Goal: Transaction & Acquisition: Book appointment/travel/reservation

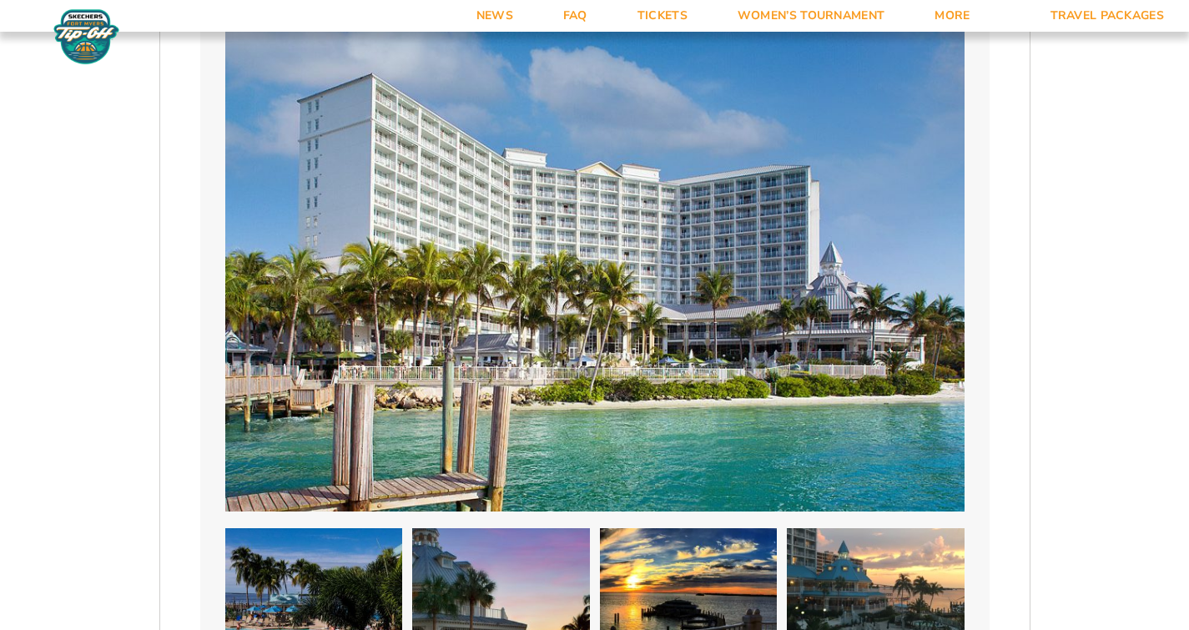
scroll to position [1404, 0]
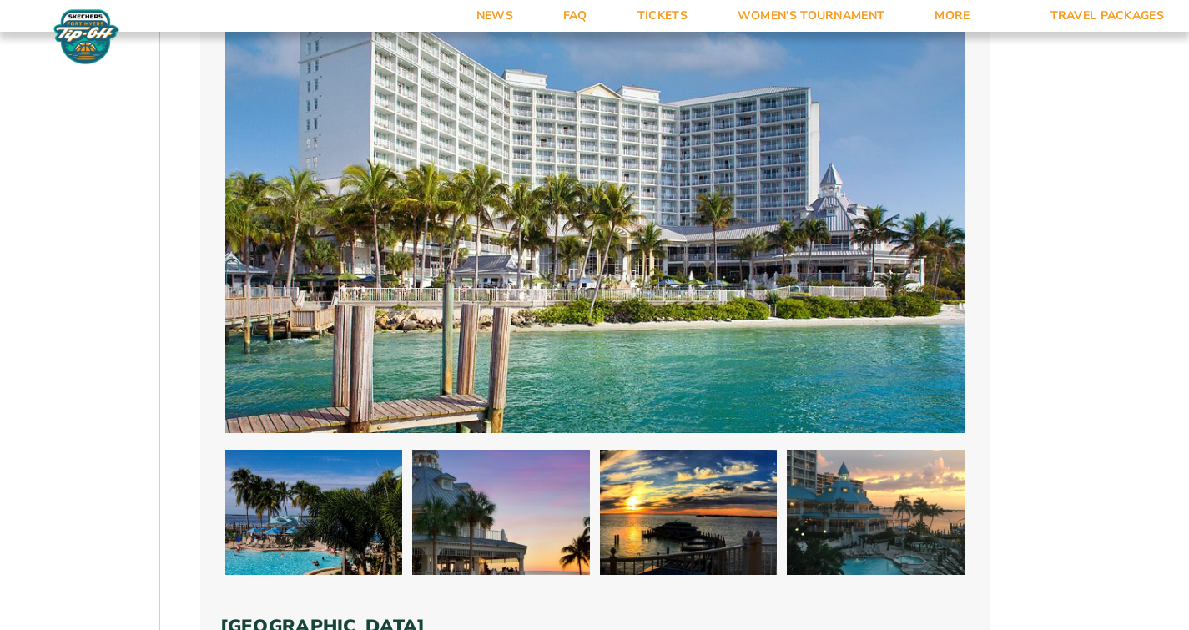
click at [416, 180] on img at bounding box center [594, 184] width 739 height 497
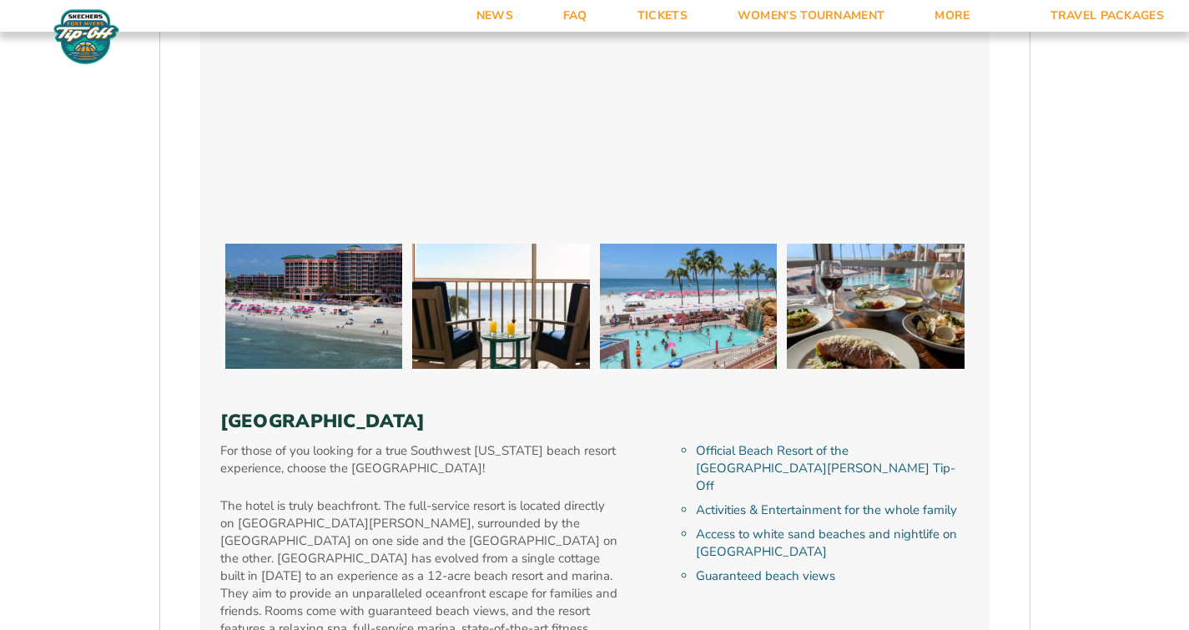
scroll to position [3591, 0]
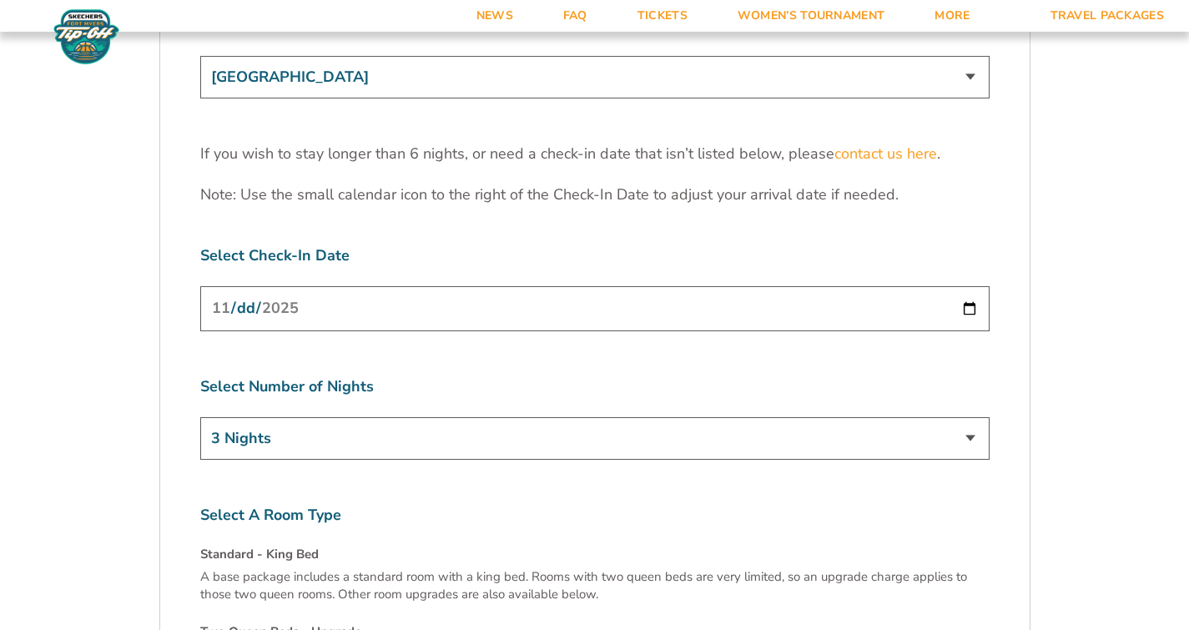
scroll to position [5308, 0]
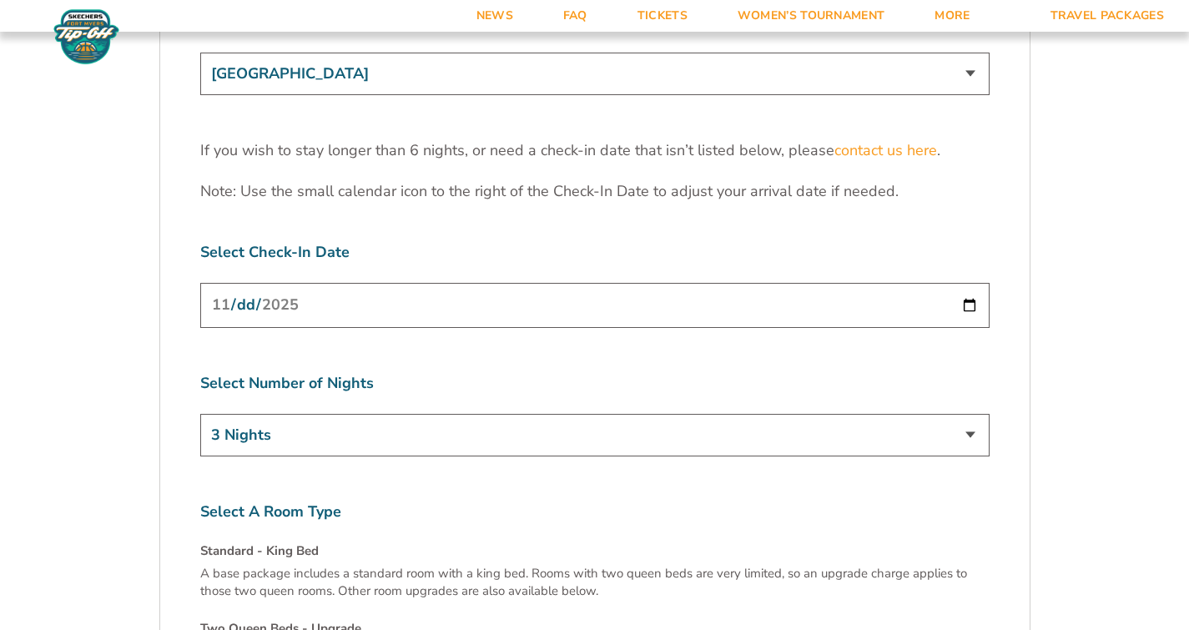
select select "4 Nights"
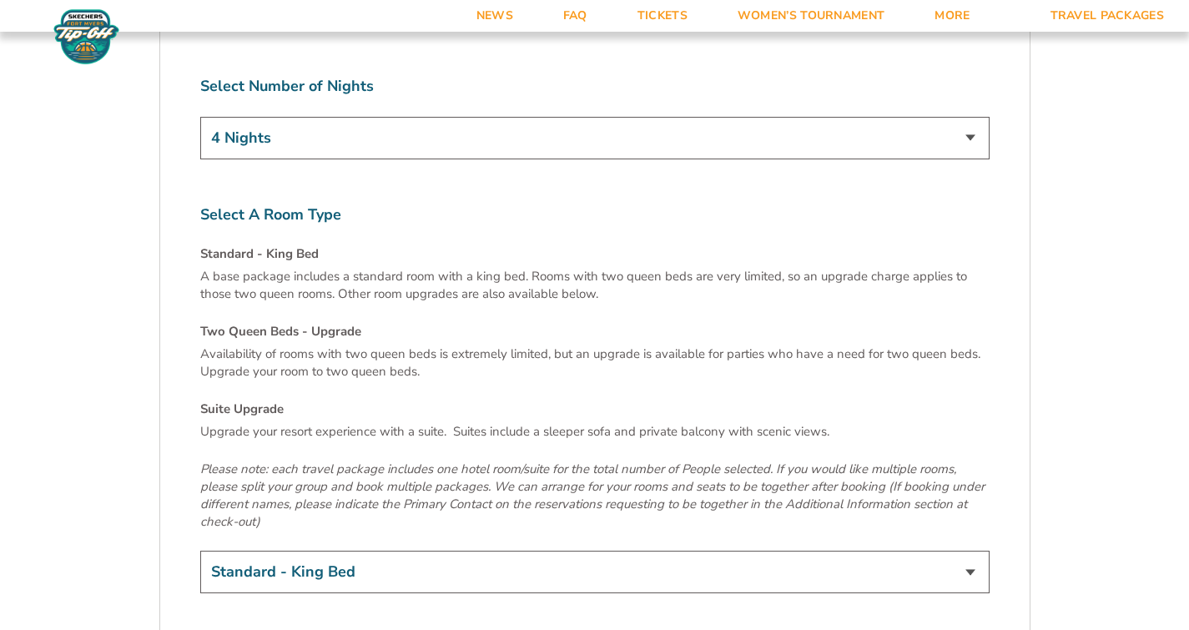
scroll to position [5710, 0]
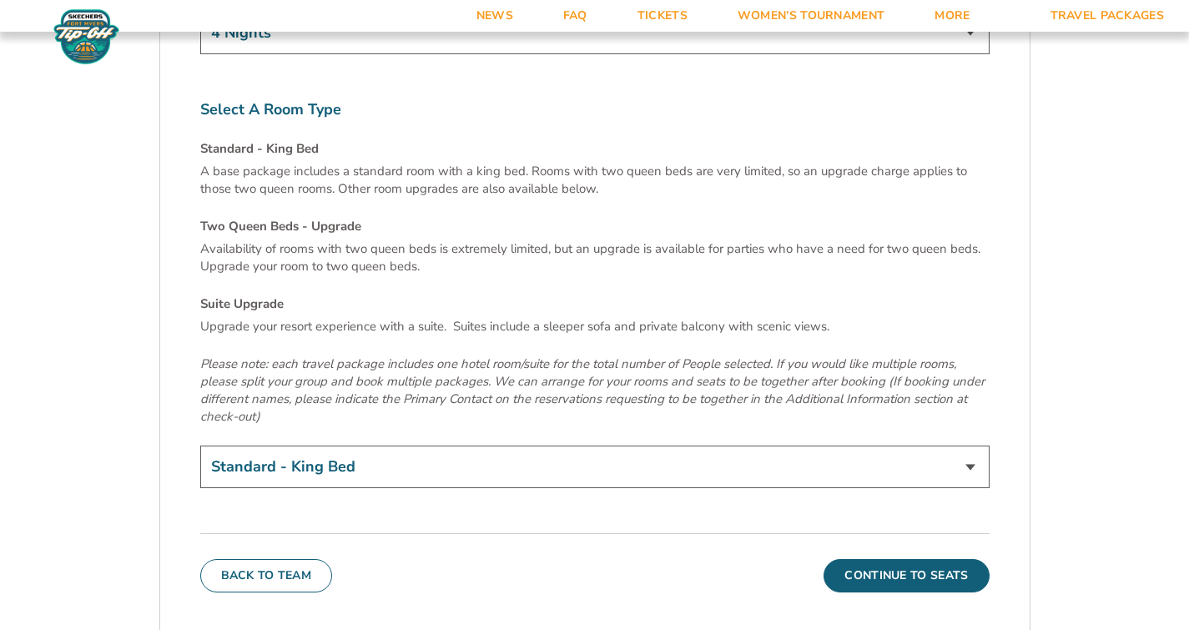
click at [885, 559] on button "Continue To Seats" at bounding box center [906, 575] width 165 height 33
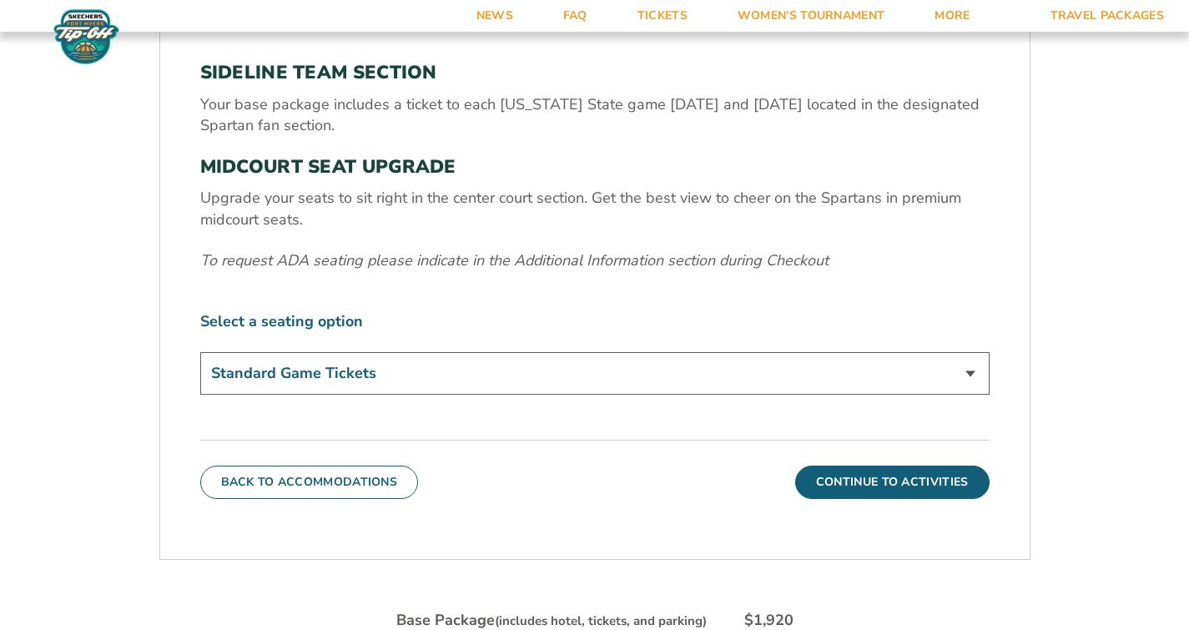
scroll to position [663, 0]
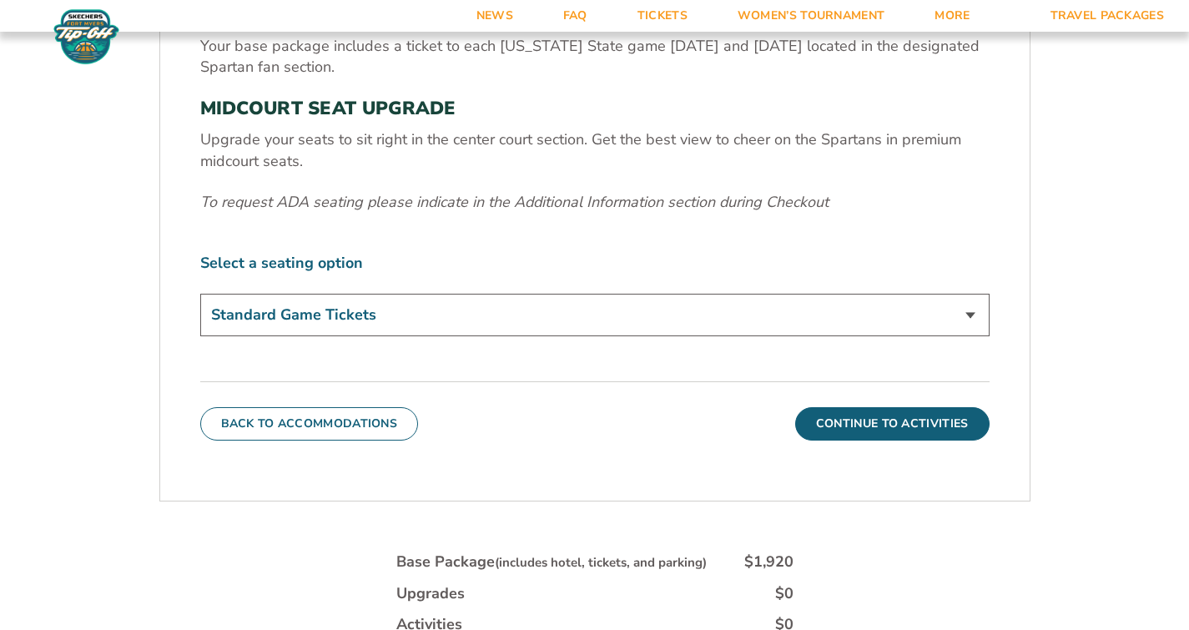
select select "Midcourt Seat Upgrade"
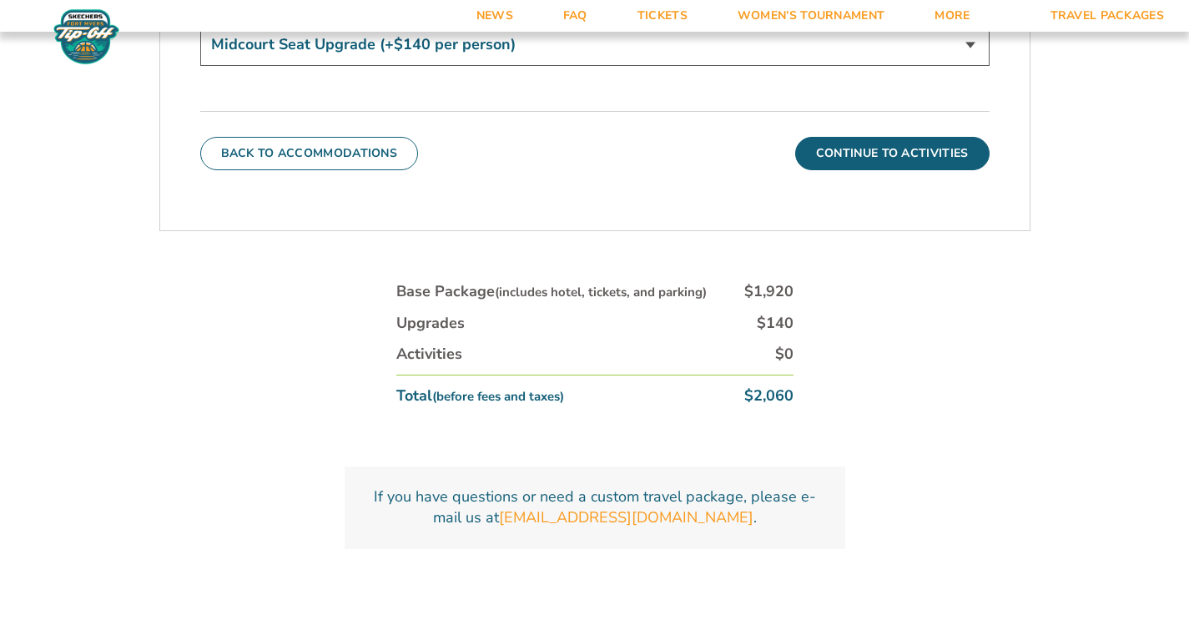
scroll to position [617, 0]
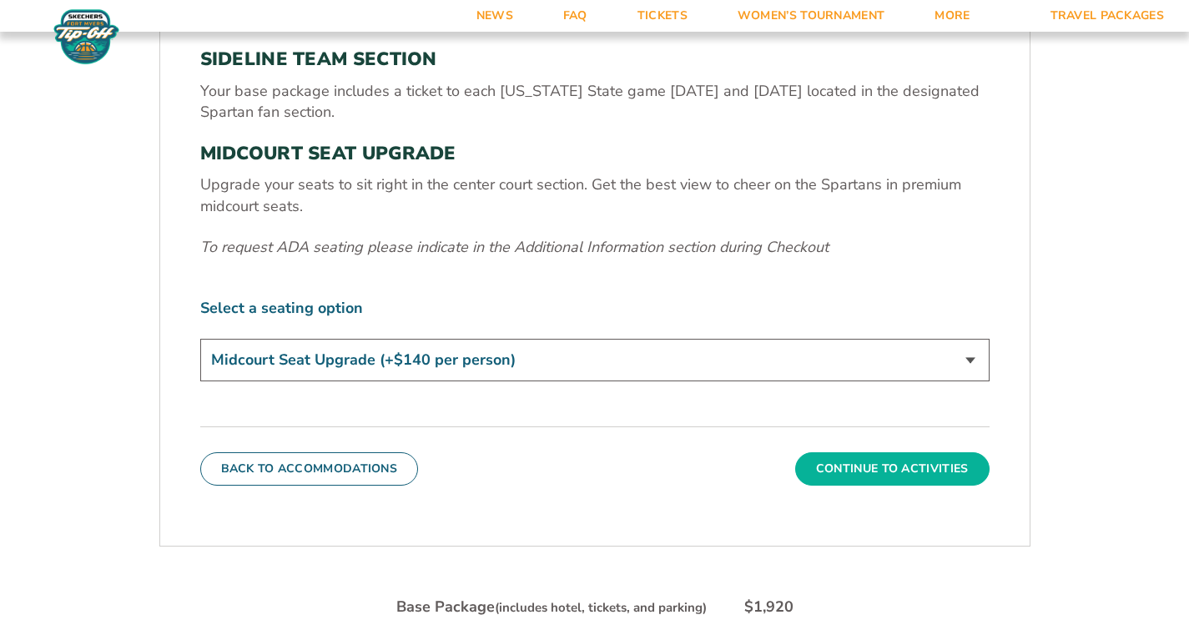
click at [889, 463] on button "Continue To Activities" at bounding box center [892, 468] width 194 height 33
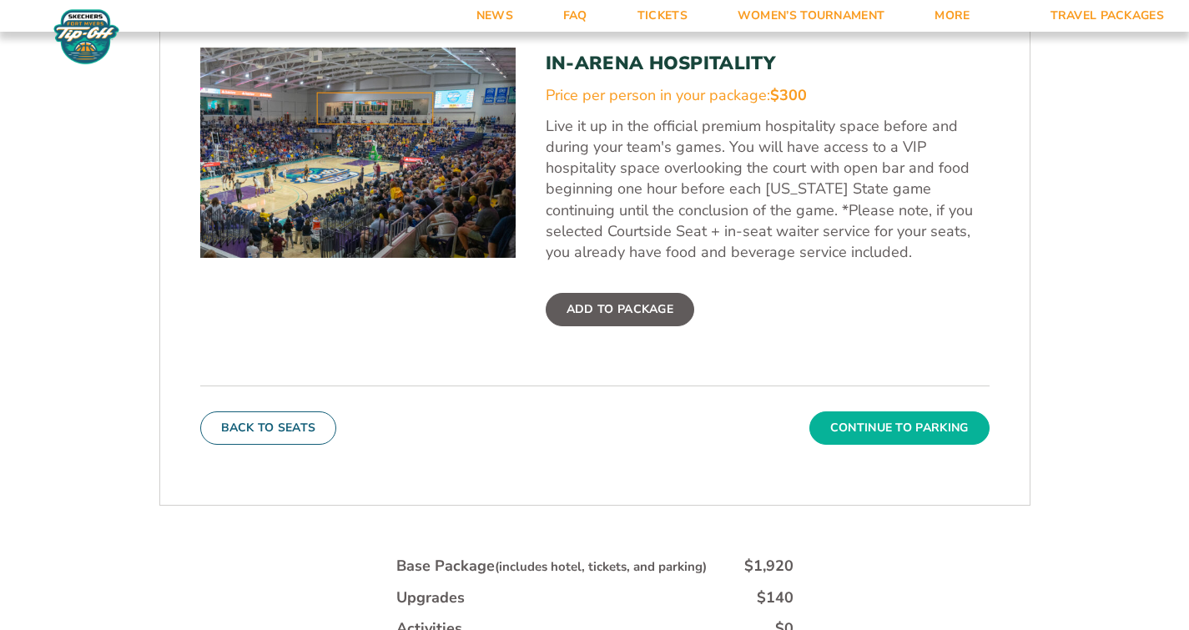
scroll to position [730, 0]
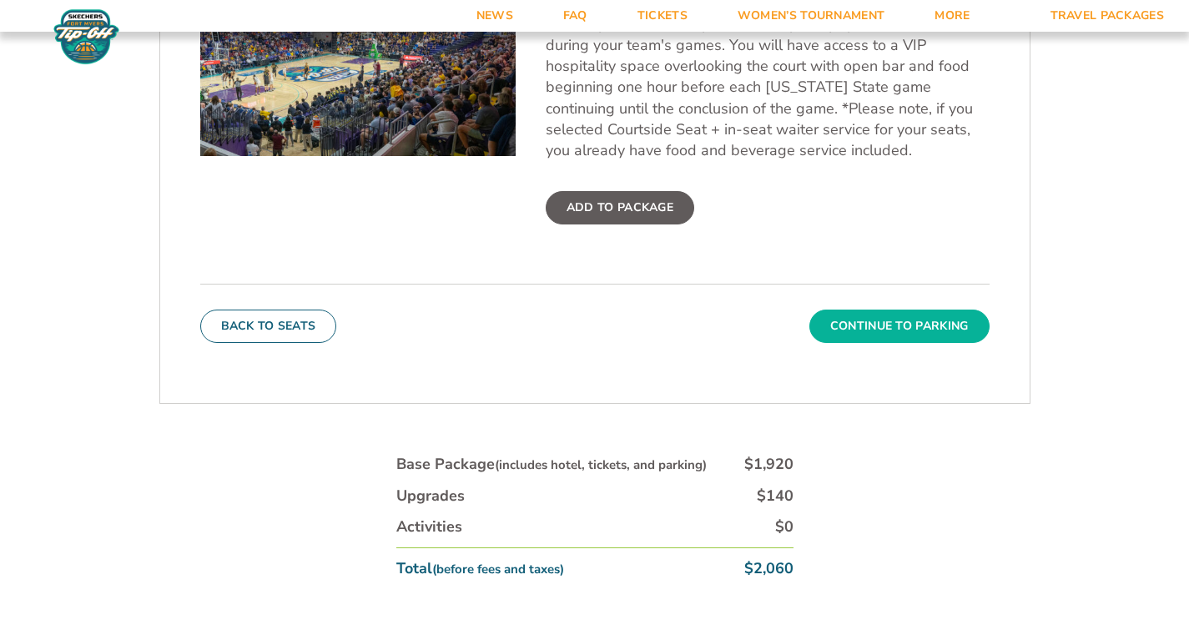
click at [884, 321] on button "Continue To Parking" at bounding box center [899, 326] width 180 height 33
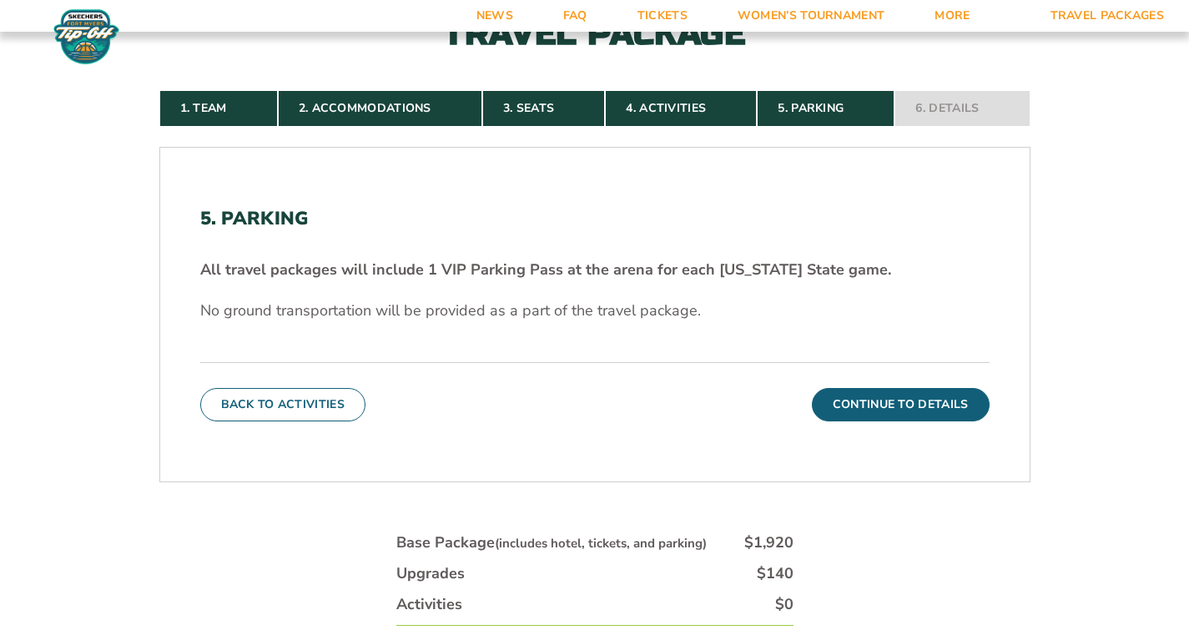
scroll to position [463, 0]
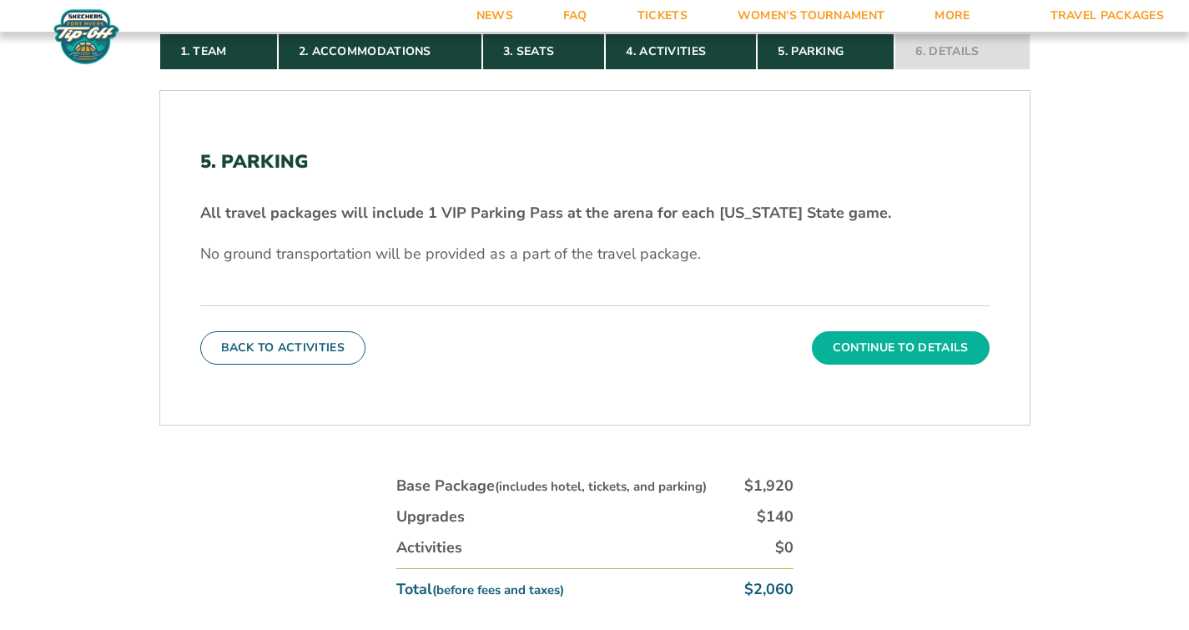
click at [890, 345] on button "Continue To Details" at bounding box center [901, 347] width 178 height 33
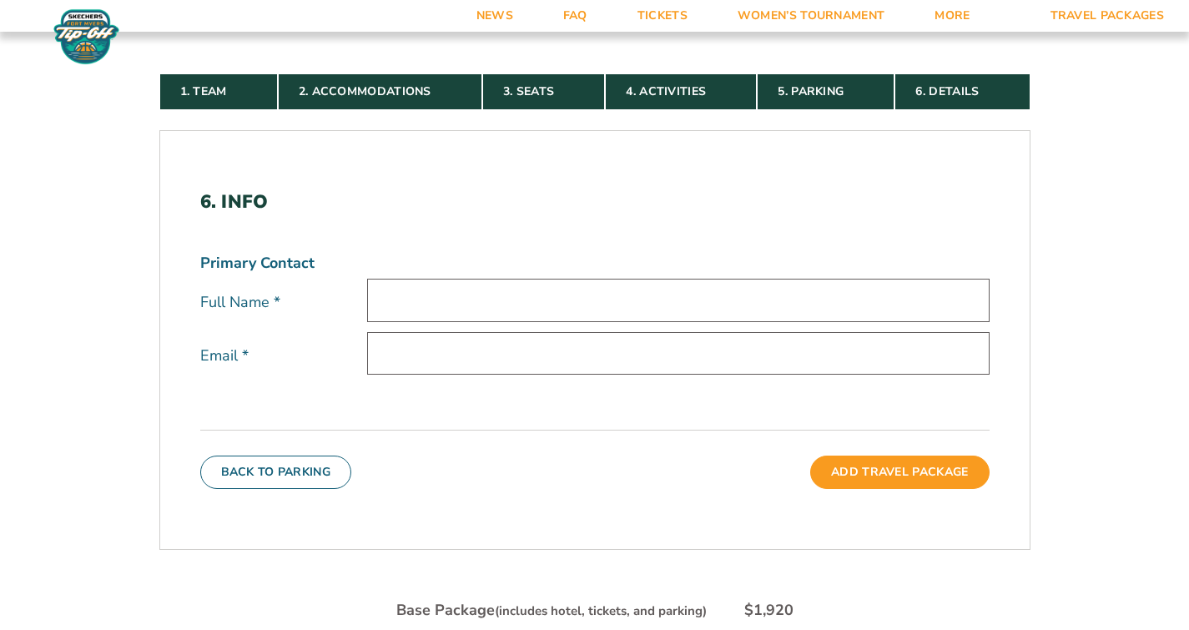
scroll to position [0, 0]
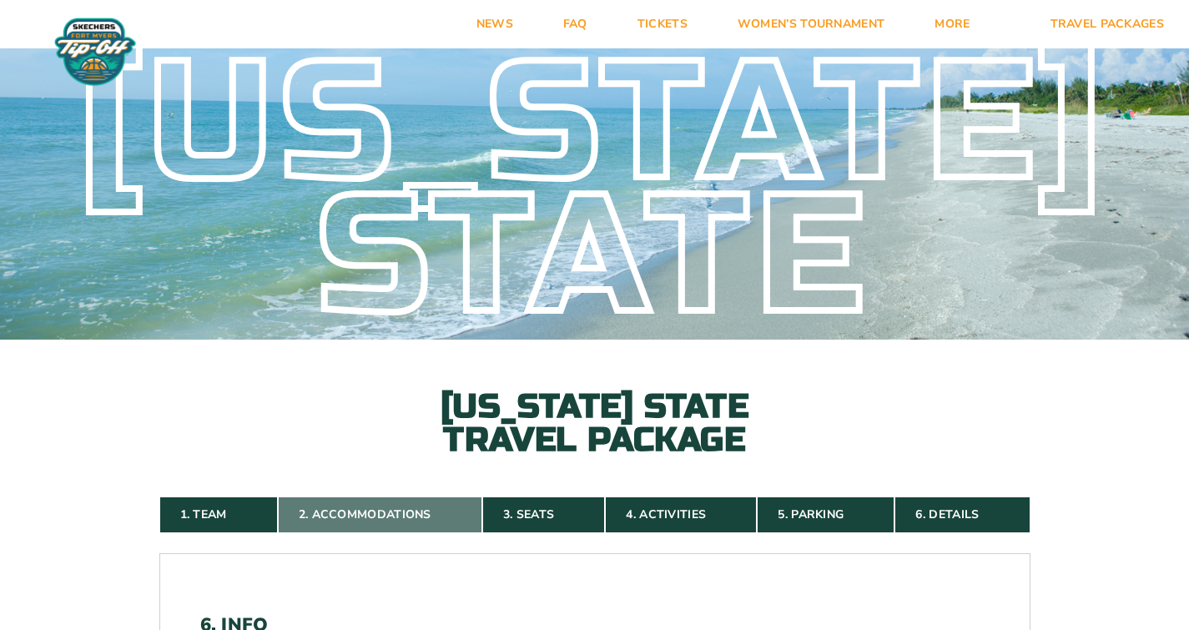
click at [352, 515] on link "2. Accommodations" at bounding box center [380, 514] width 204 height 37
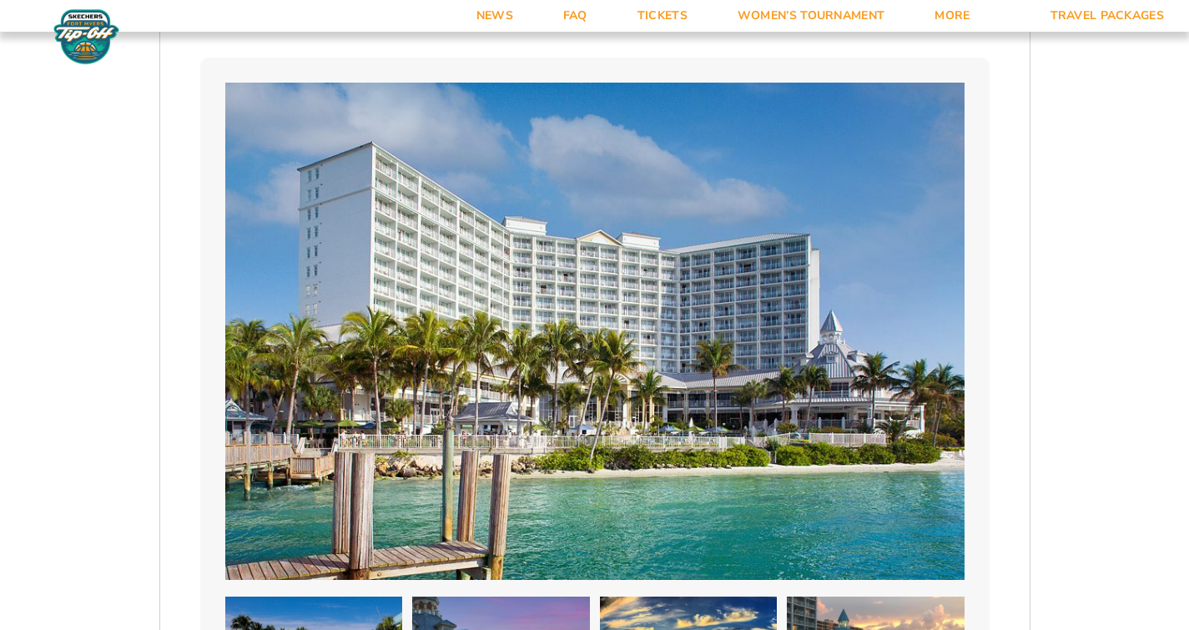
scroll to position [871, 0]
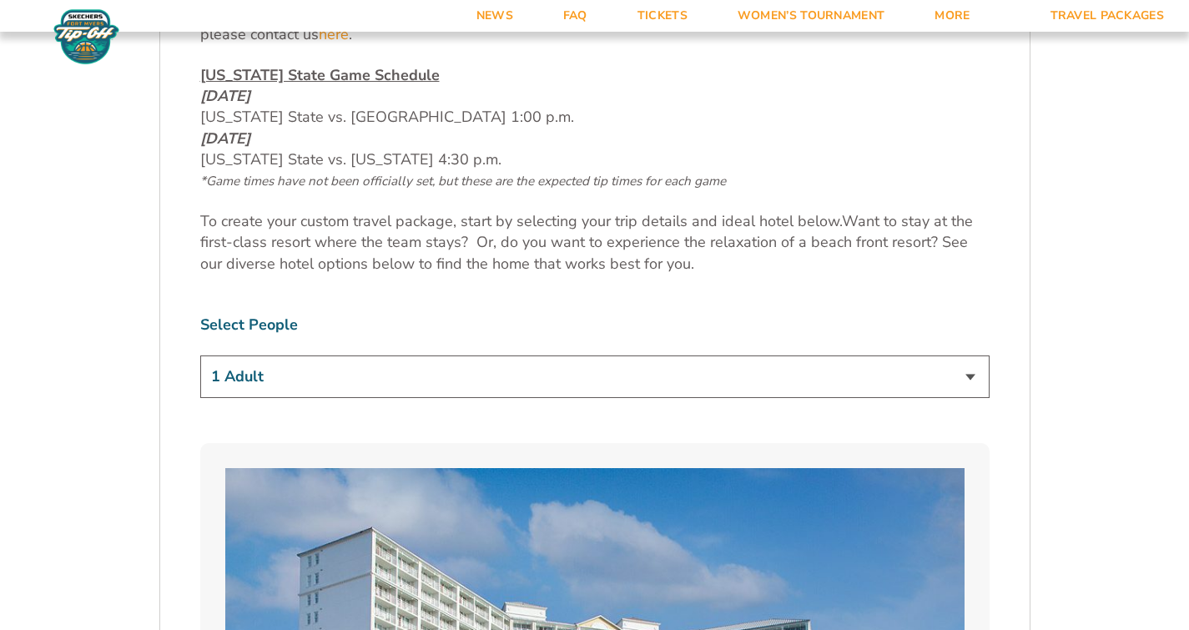
select select "2 Adults"
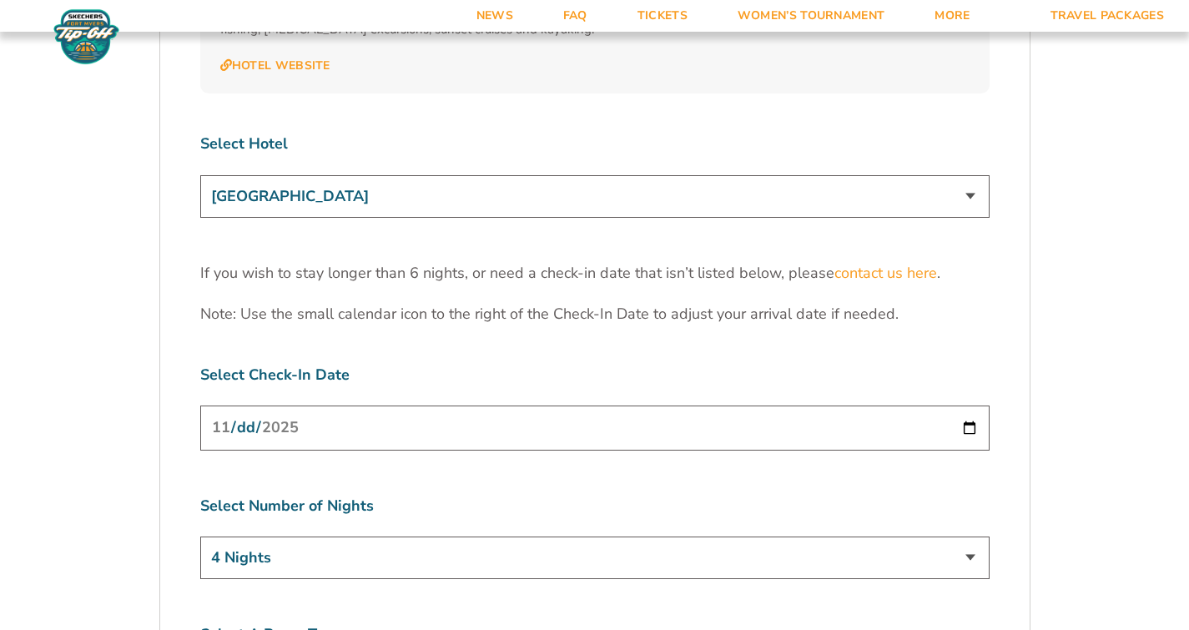
scroll to position [5182, 0]
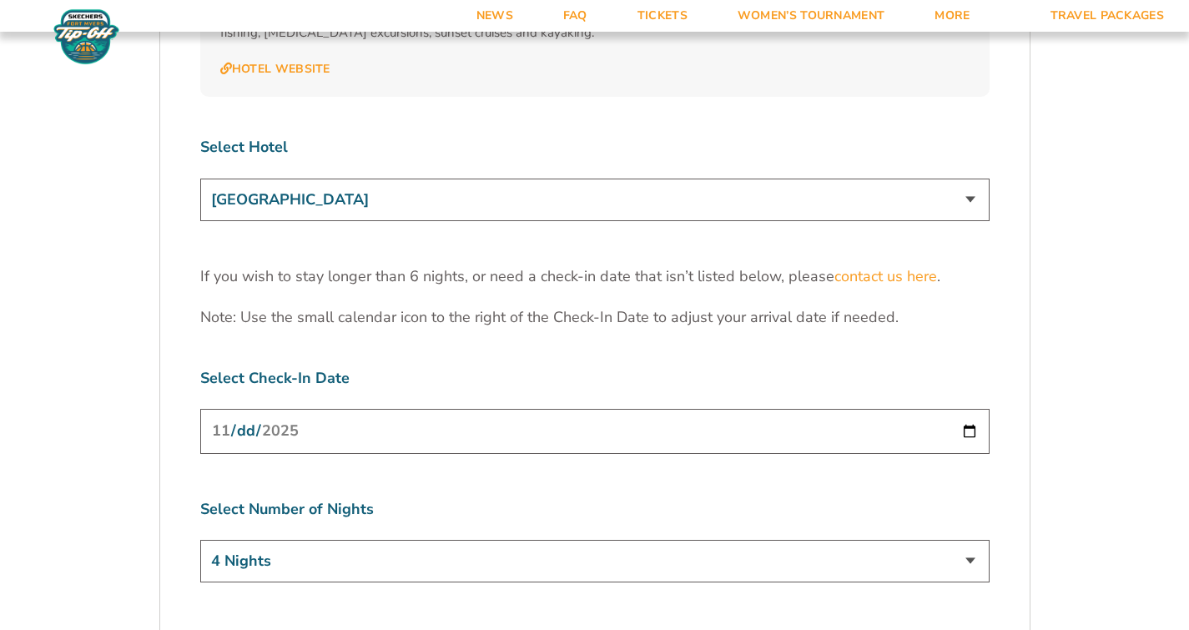
click at [468, 409] on input "[DATE]" at bounding box center [594, 431] width 789 height 44
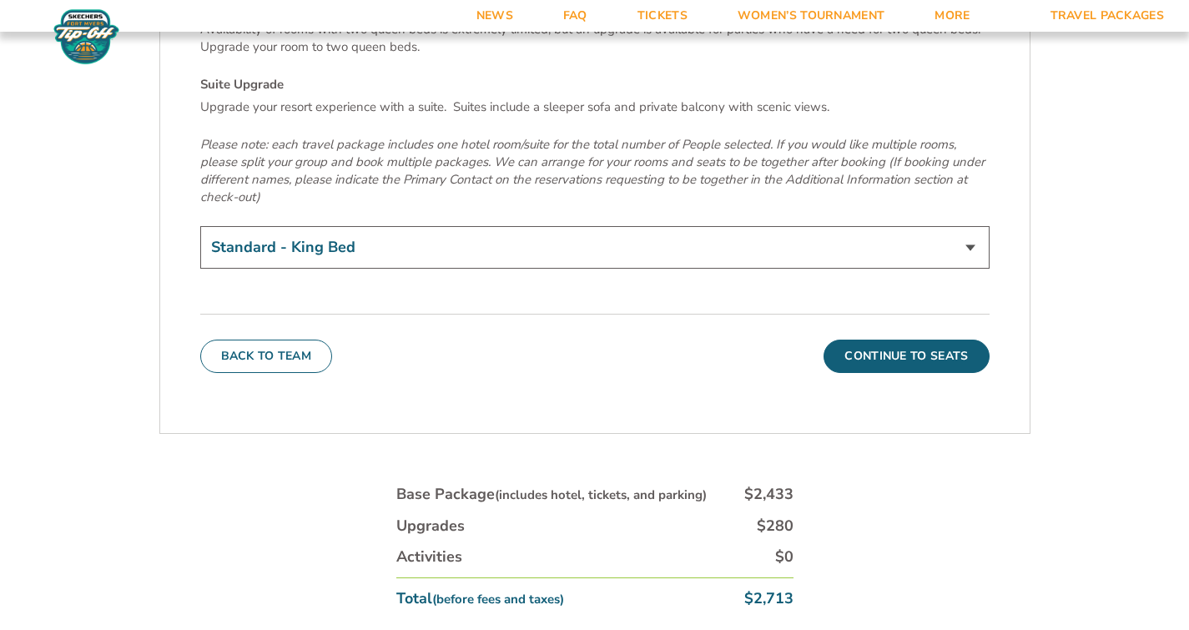
scroll to position [5903, 0]
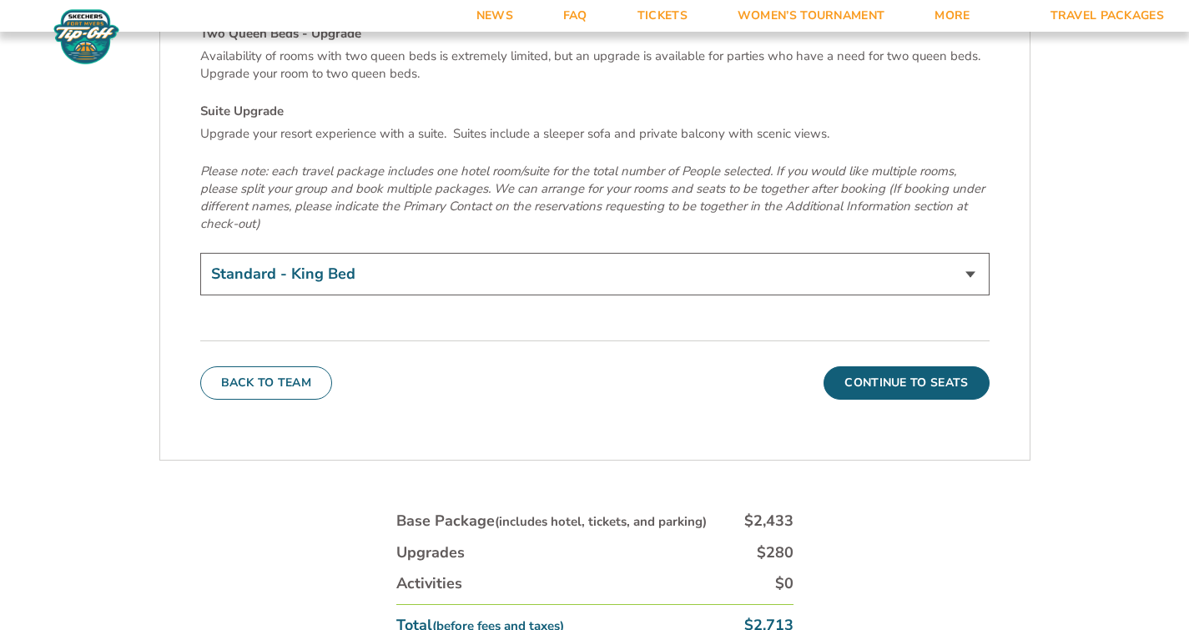
select select "Two Queen Beds - Upgrade"
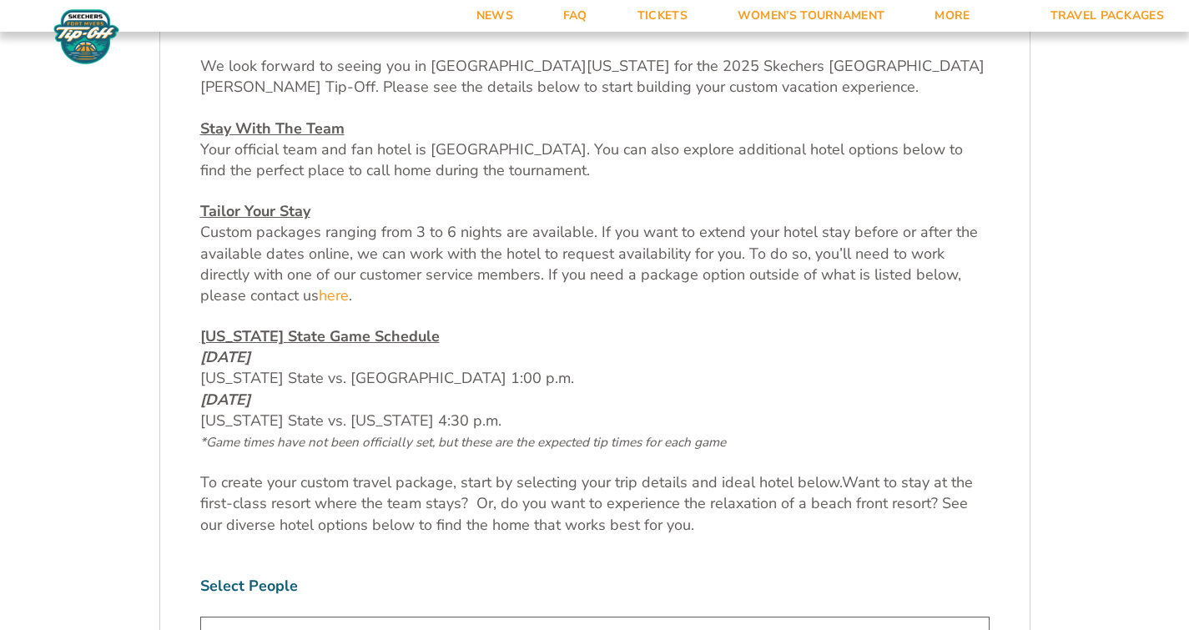
scroll to position [782, 0]
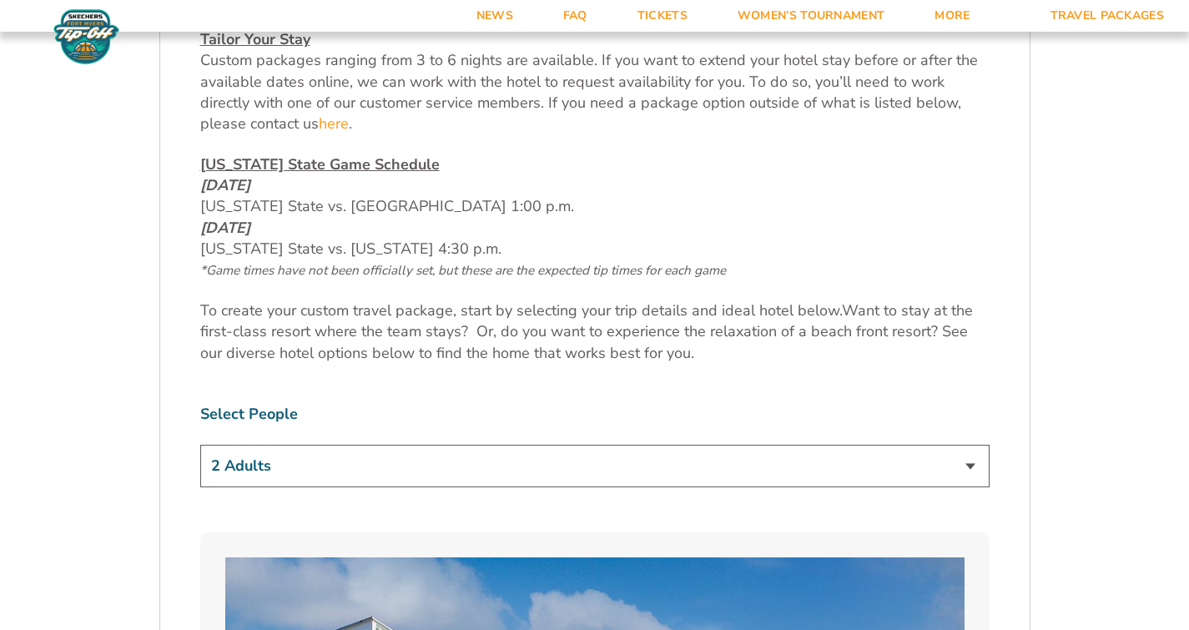
select select "4 Adults"
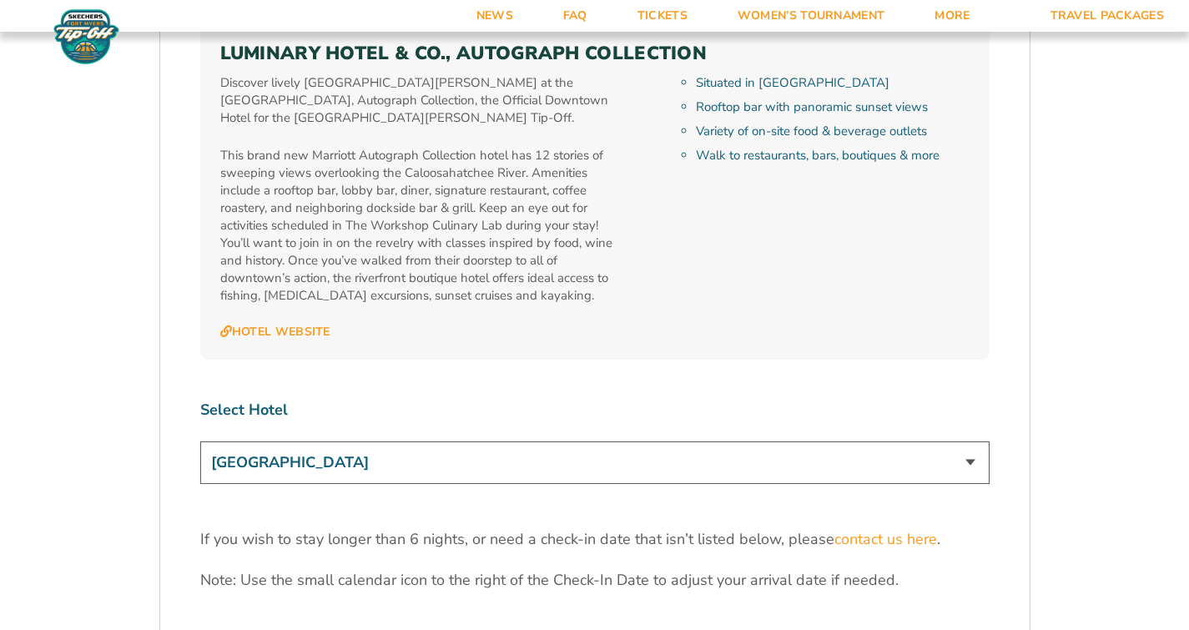
scroll to position [4922, 0]
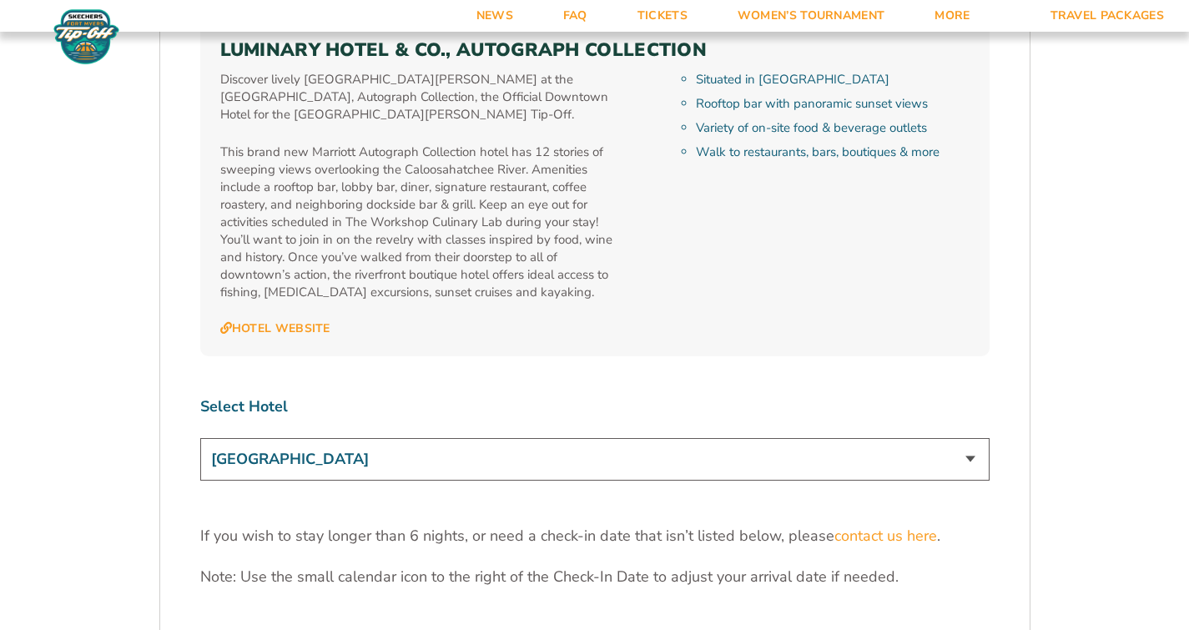
select select "18478"
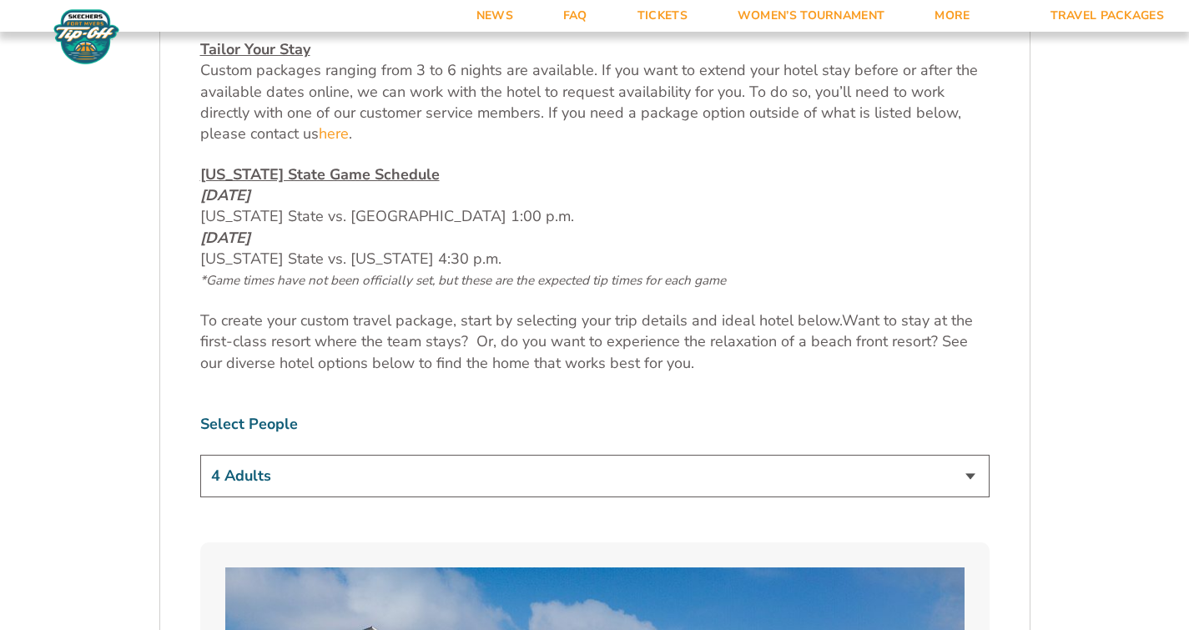
scroll to position [850, 0]
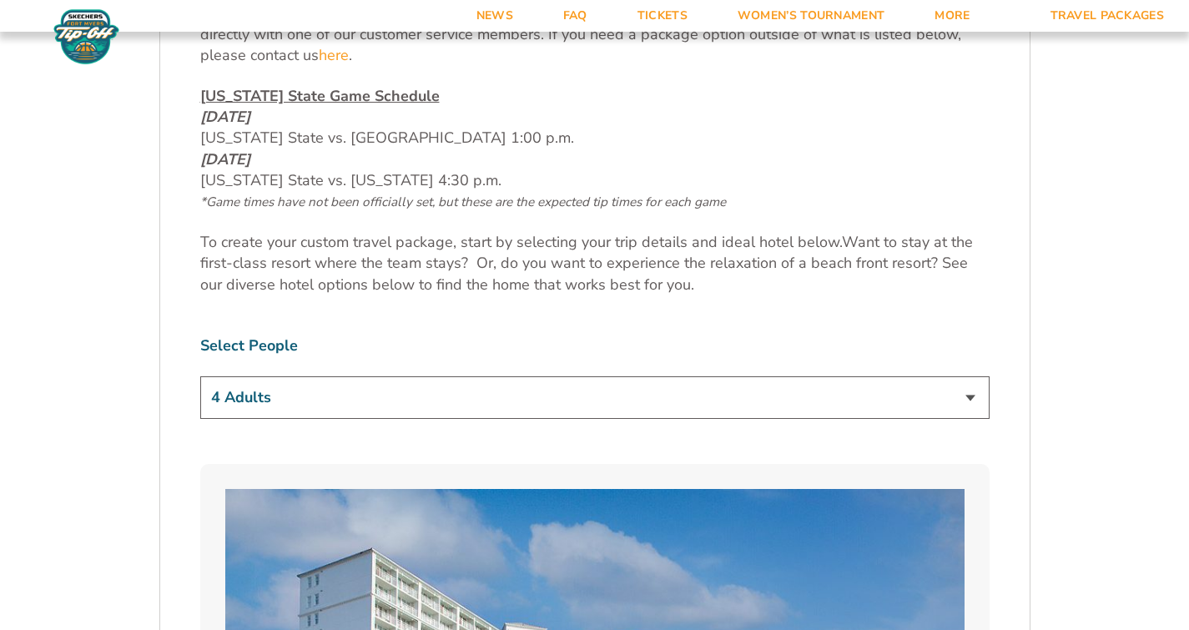
select select "2 Adults"
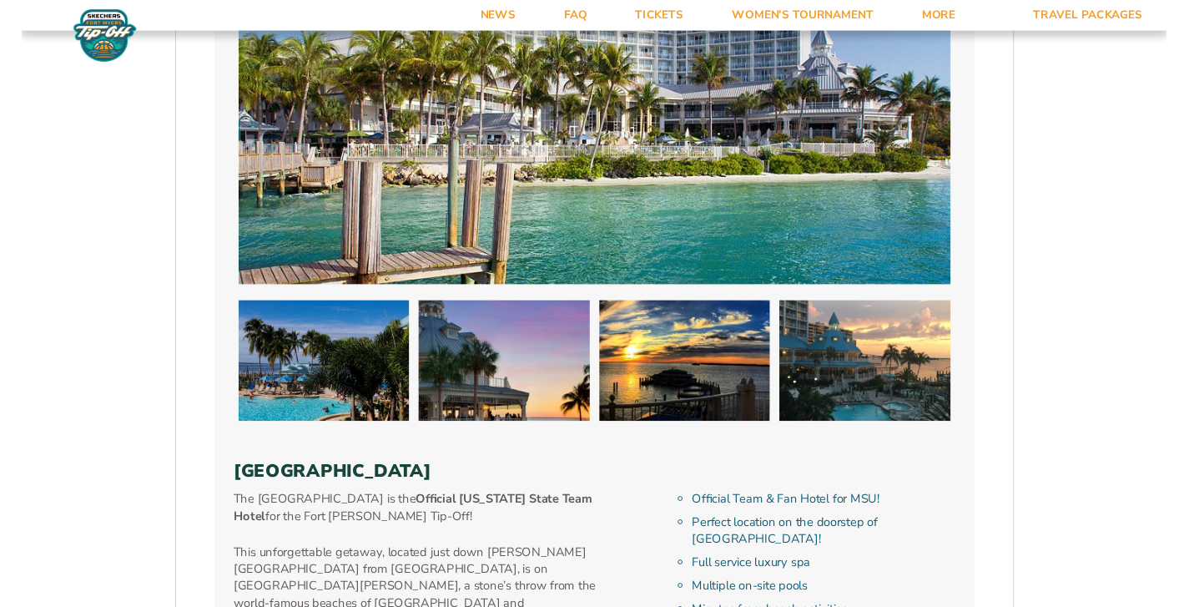
scroll to position [1845, 0]
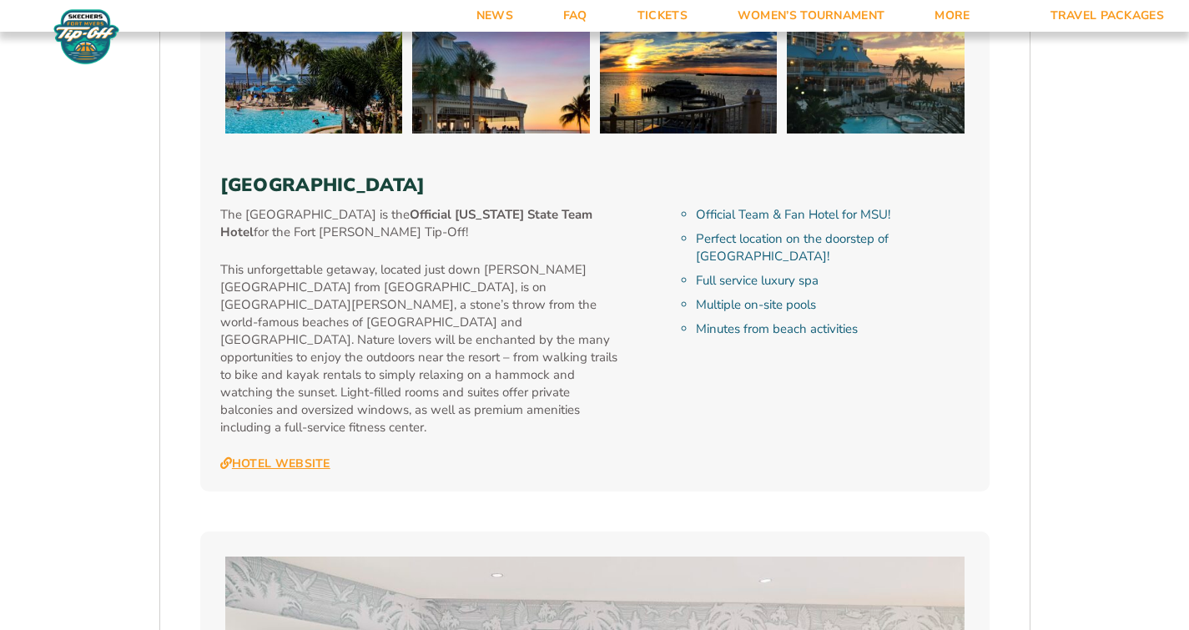
click at [290, 456] on link "Hotel Website" at bounding box center [275, 463] width 110 height 15
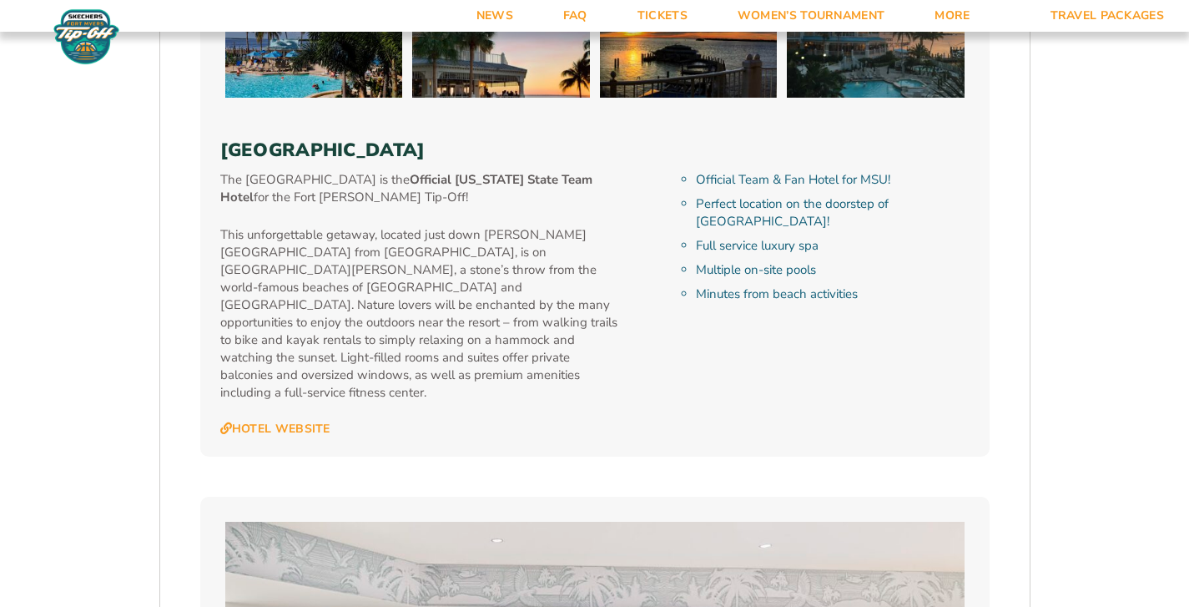
scroll to position [1872, 0]
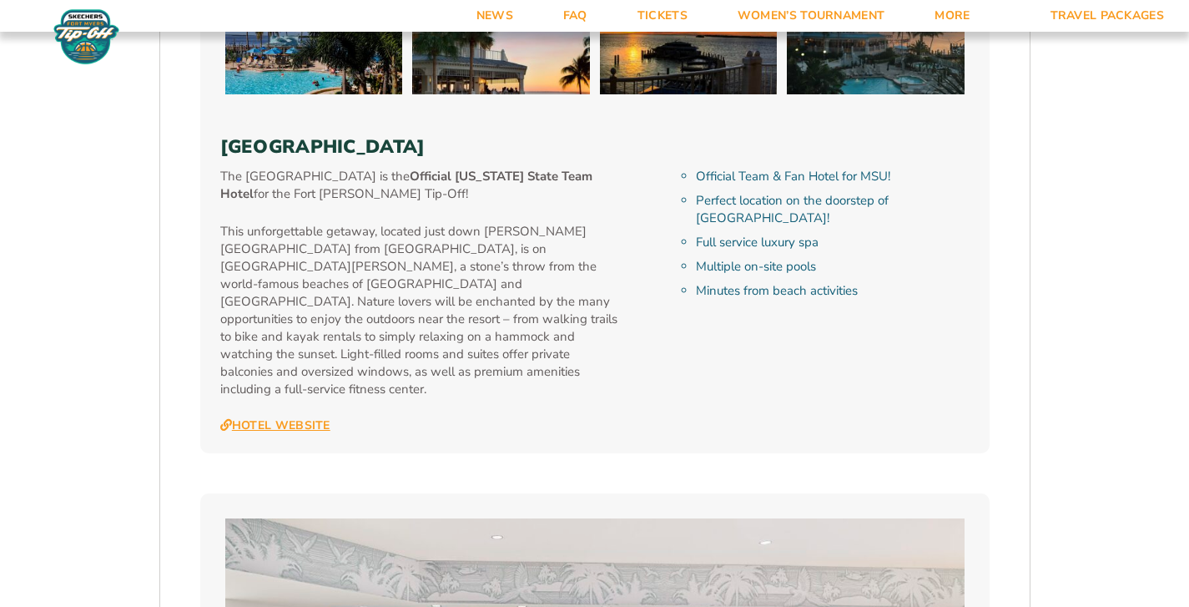
click at [280, 418] on link "Hotel Website" at bounding box center [275, 425] width 110 height 15
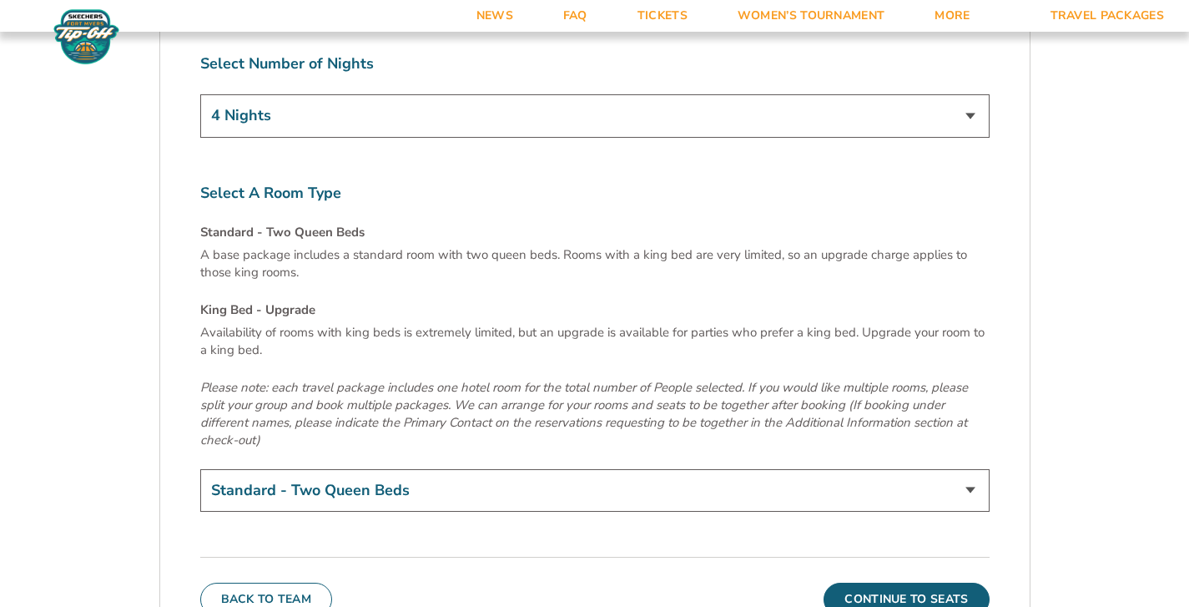
scroll to position [5727, 0]
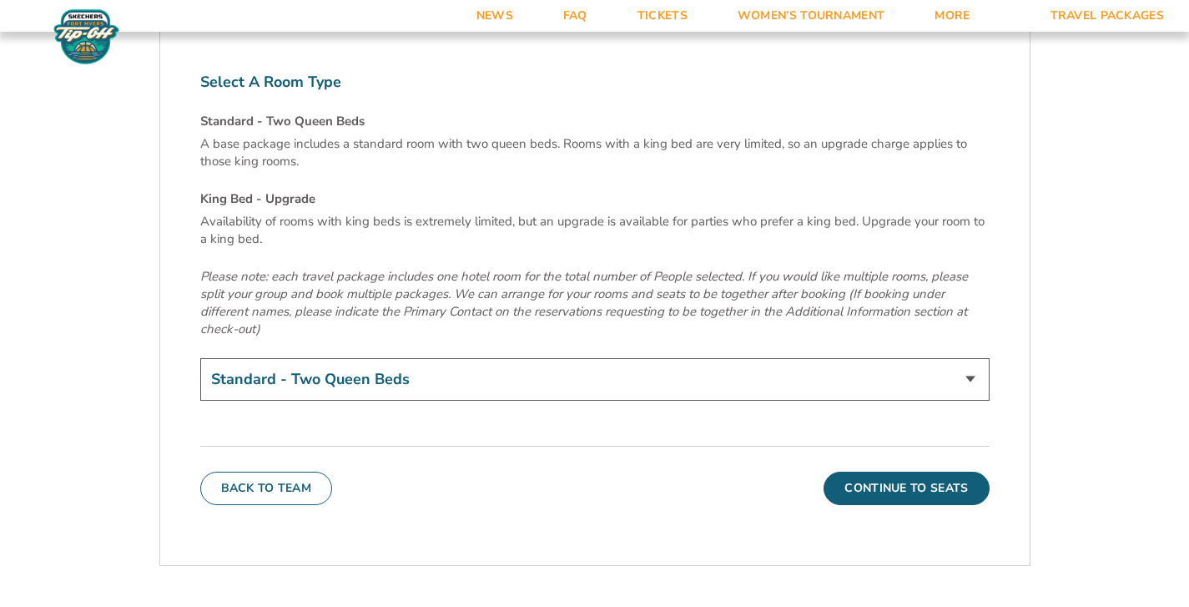
select select "King Bed - Upgrade"
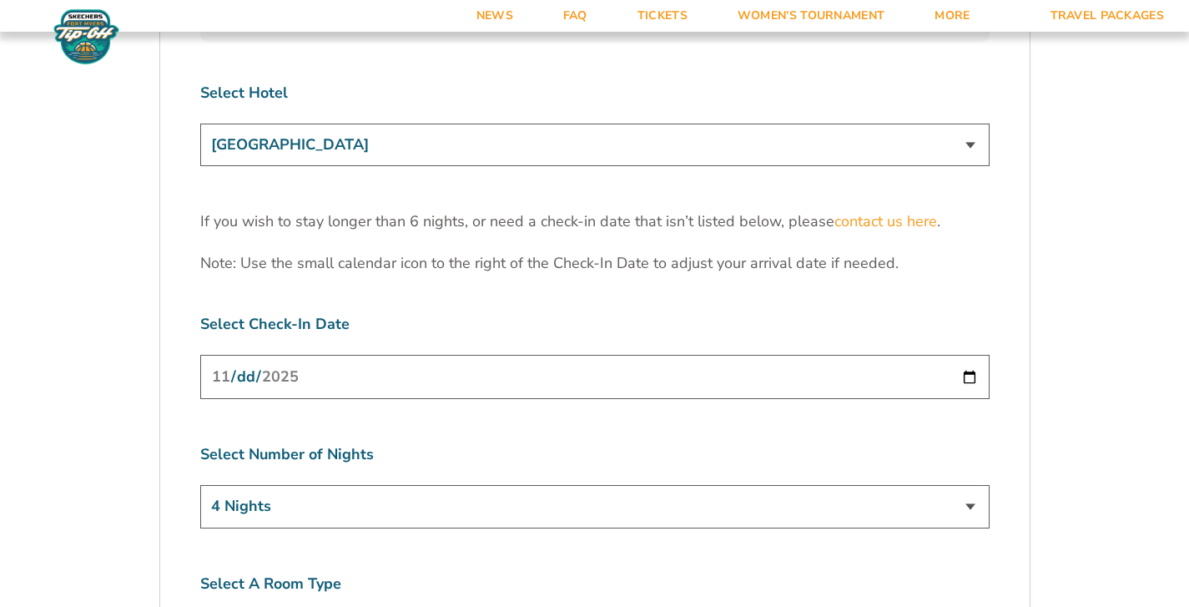
scroll to position [5038, 0]
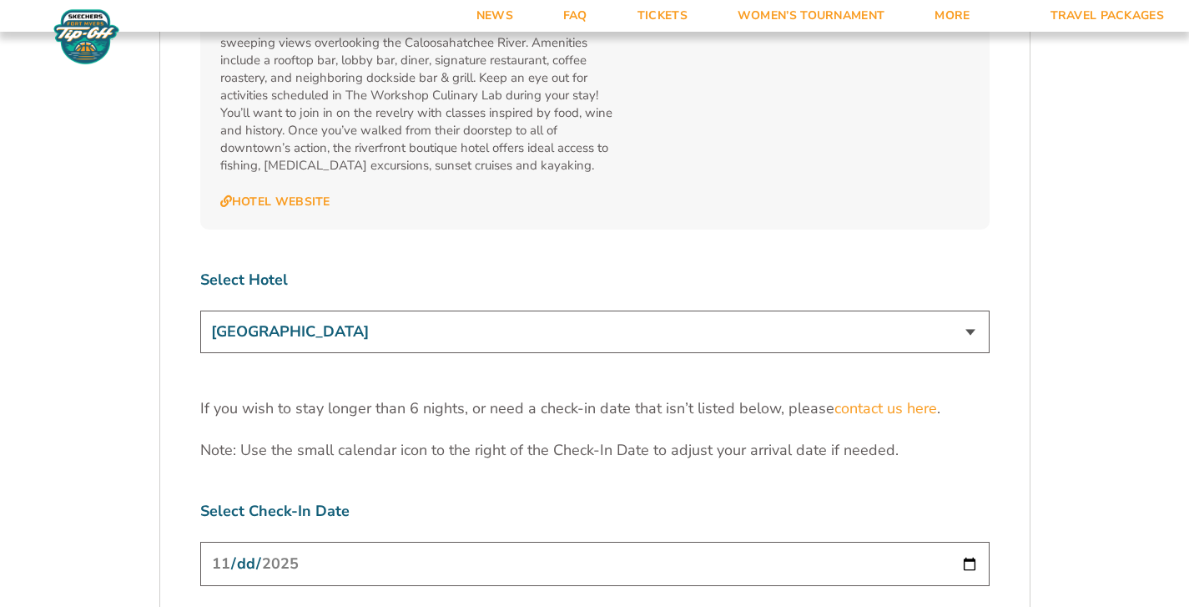
select select "18478"
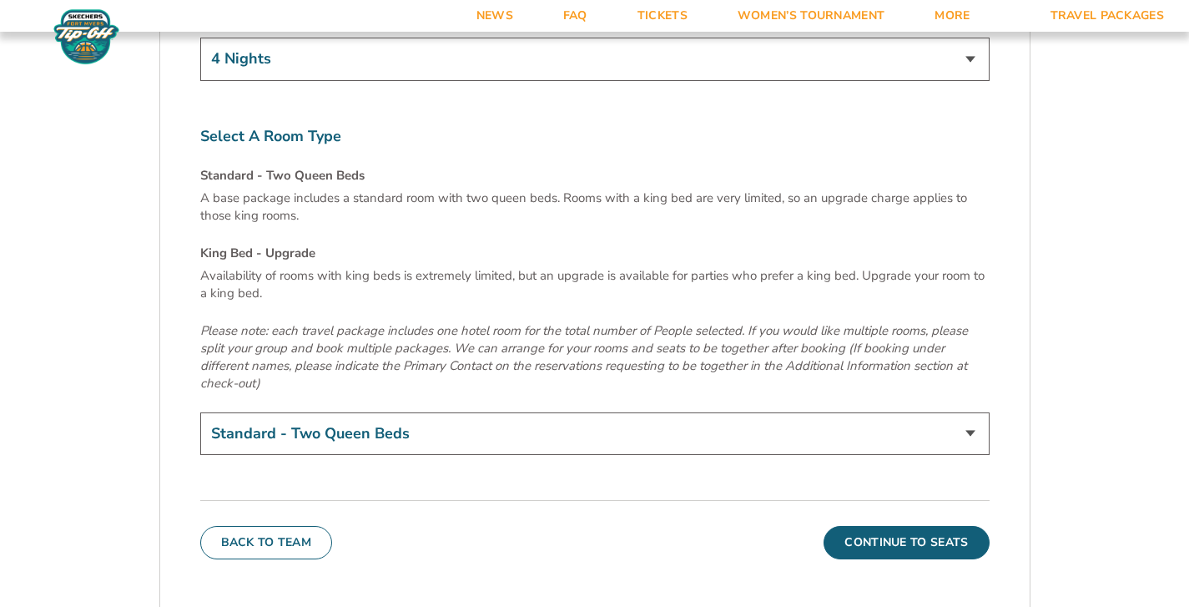
scroll to position [5676, 0]
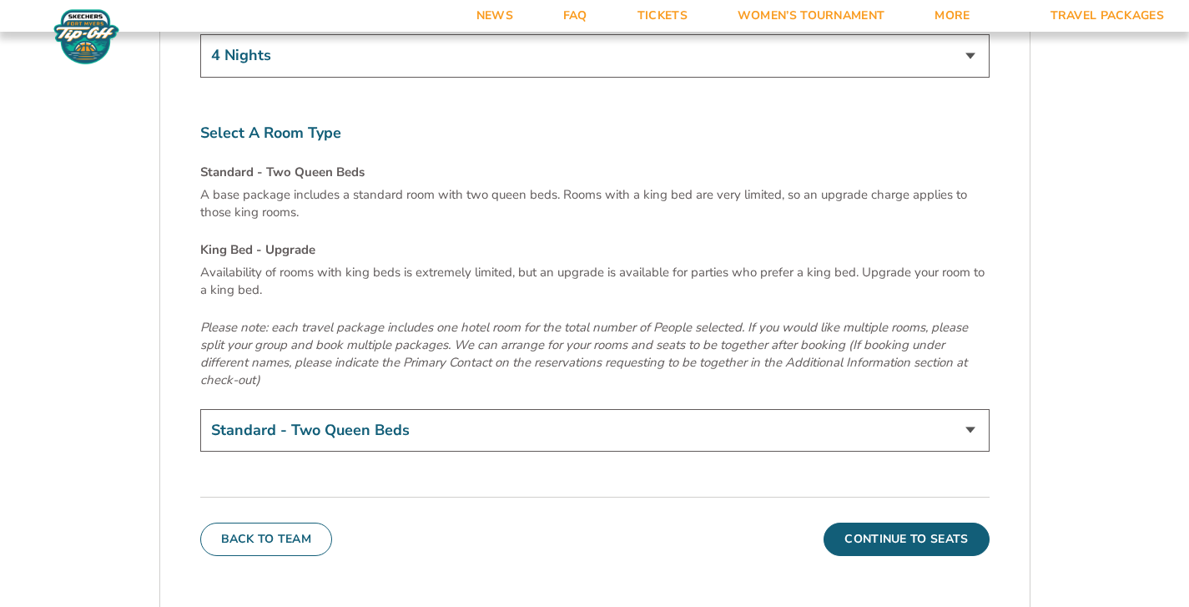
select select "King Bed - Upgrade"
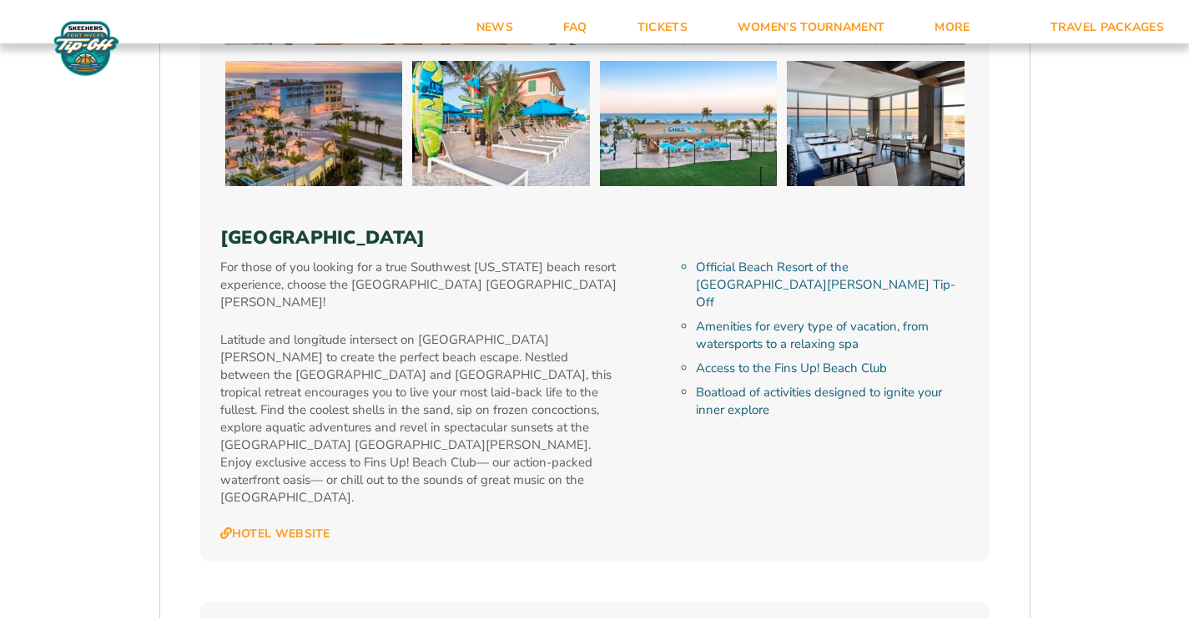
scroll to position [2902, 0]
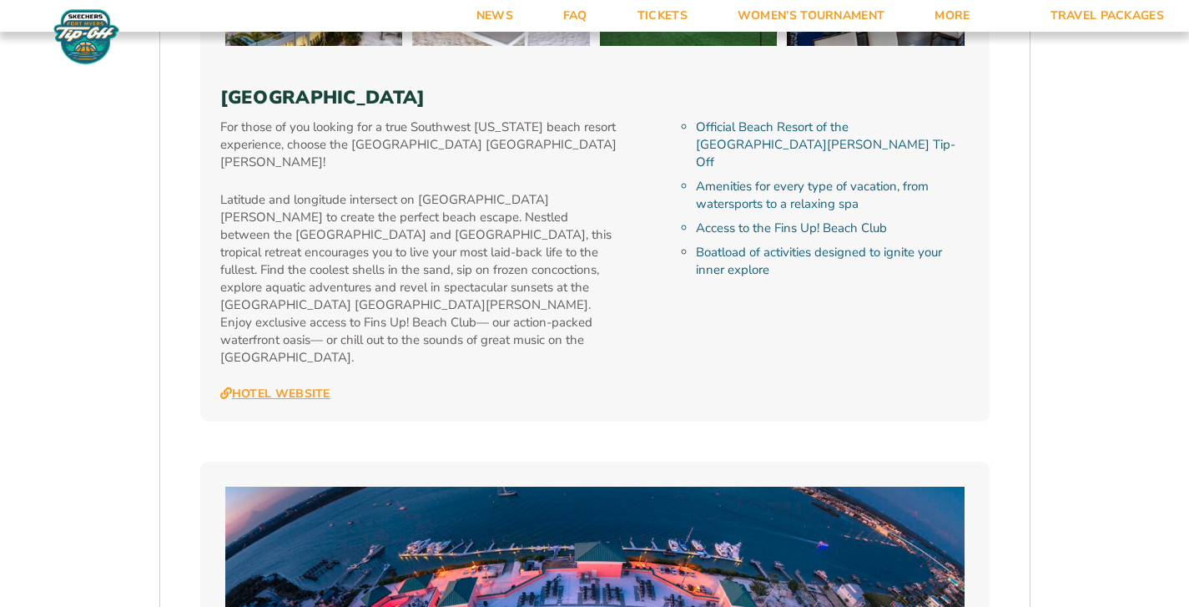
click at [310, 386] on link "Hotel Website" at bounding box center [275, 393] width 110 height 15
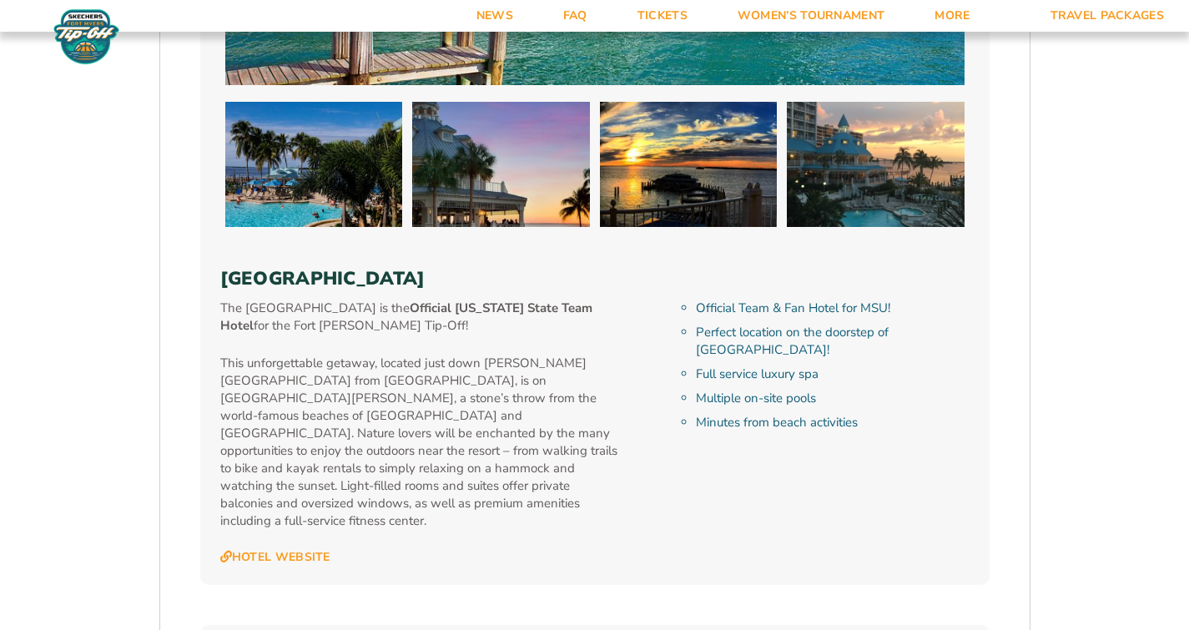
scroll to position [1773, 0]
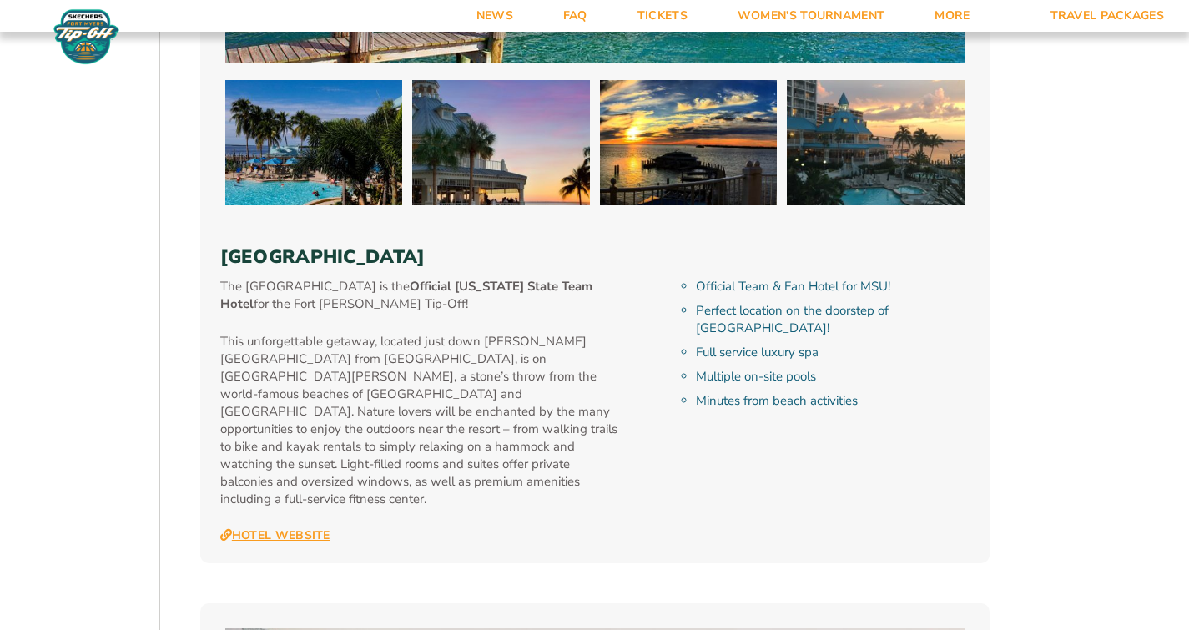
click at [317, 528] on link "Hotel Website" at bounding box center [275, 535] width 110 height 15
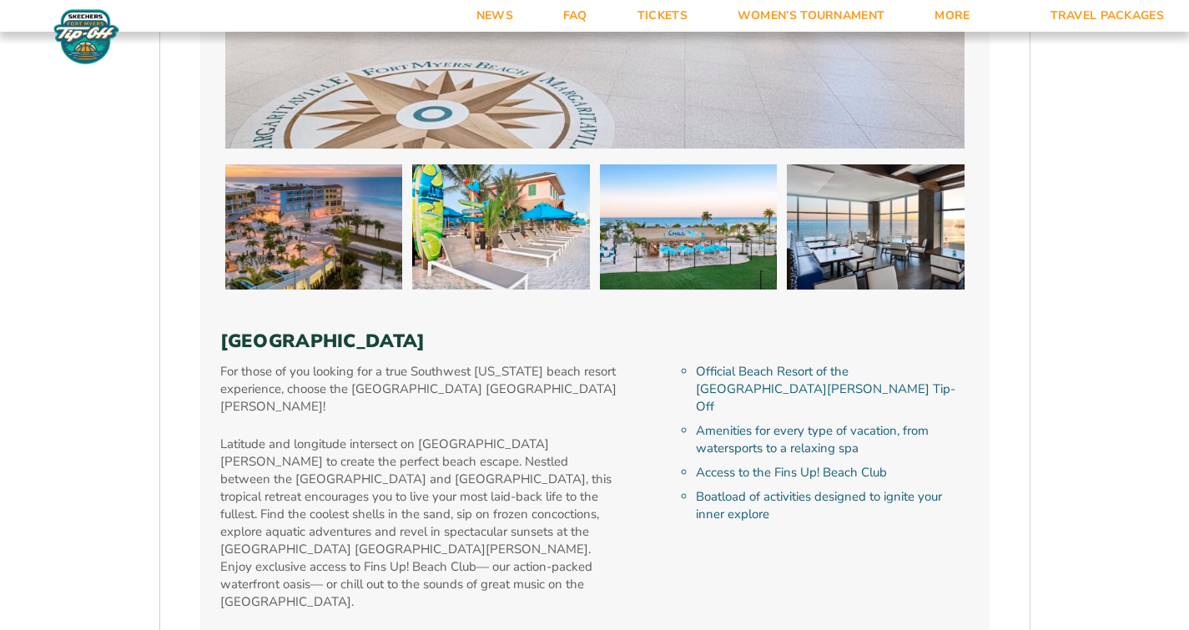
scroll to position [2811, 0]
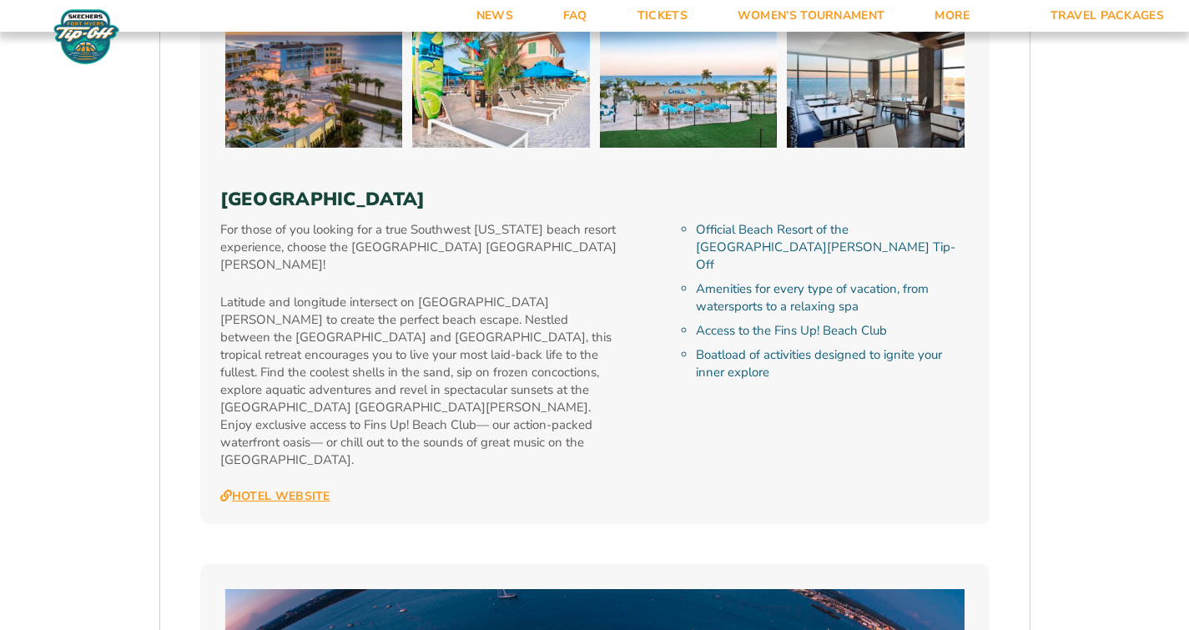
click at [270, 489] on link "Hotel Website" at bounding box center [275, 496] width 110 height 15
